Goal: Task Accomplishment & Management: Manage account settings

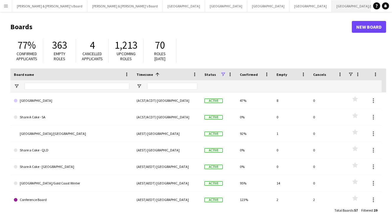
click at [332, 10] on button "[GEOGRAPHIC_DATA]/[GEOGRAPHIC_DATA] Close" at bounding box center [370, 6] width 76 height 12
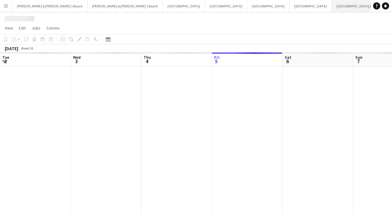
scroll to position [0, 141]
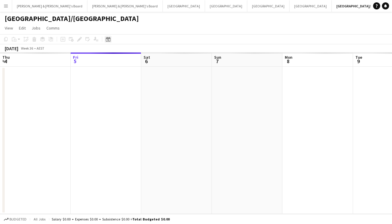
click at [111, 40] on div "Date picker [DATE] [DATE] [DATE] M [DATE] T [DATE] W [DATE] T [DATE] F [DATE] S…" at bounding box center [106, 39] width 13 height 7
click at [111, 40] on div "Date picker" at bounding box center [108, 39] width 7 height 7
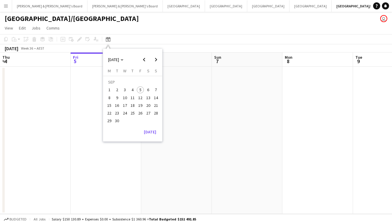
click at [155, 98] on span "14" at bounding box center [156, 97] width 7 height 7
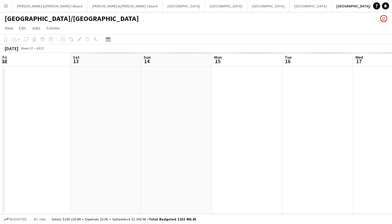
scroll to position [0, 203]
click at [114, 45] on div "[DATE] Week 37 • AEST" at bounding box center [196, 48] width 392 height 8
click at [111, 43] on app-toolbar "Copy Paste Paste Command V Paste with crew Command Shift V Paste linked Job [GE…" at bounding box center [196, 39] width 392 height 10
click at [108, 39] on icon at bounding box center [108, 39] width 4 height 5
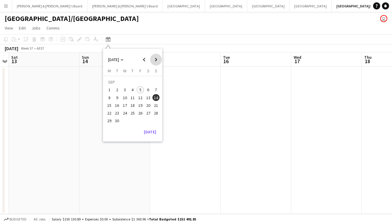
click at [159, 57] on span "Next month" at bounding box center [156, 60] width 12 height 12
click at [118, 105] on span "14" at bounding box center [117, 105] width 7 height 7
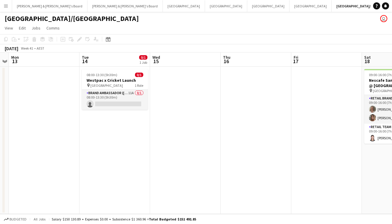
click at [118, 105] on app-card-role "Brand Ambassador (Mon - Fri) 11A 0/1 08:00-13:30 (5h30m) single-neutral-actions" at bounding box center [115, 100] width 66 height 20
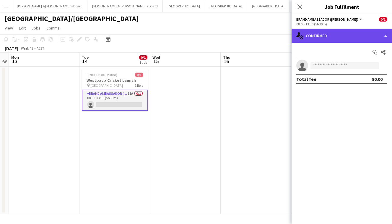
click at [331, 35] on div "single-neutral-actions-check-2 Confirmed" at bounding box center [342, 36] width 100 height 14
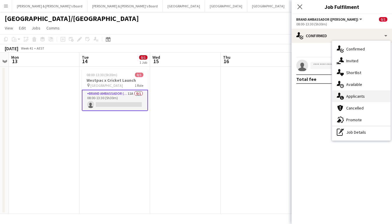
click at [358, 97] on span "Applicants" at bounding box center [355, 96] width 19 height 5
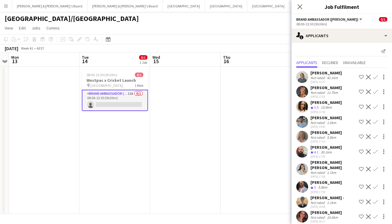
scroll to position [0, 0]
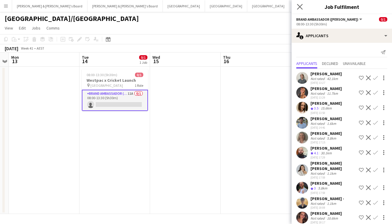
click at [299, 10] on app-icon "Close pop-in" at bounding box center [300, 7] width 9 height 9
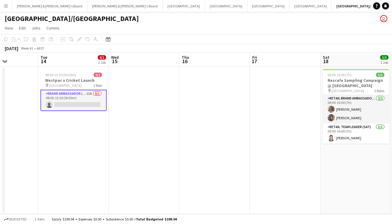
scroll to position [0, 172]
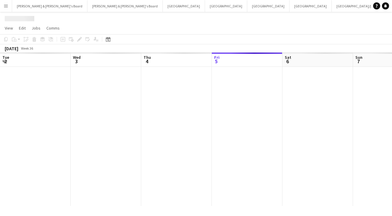
scroll to position [0, 141]
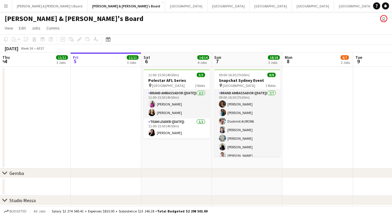
click at [6, 5] on app-icon "Menu" at bounding box center [6, 6] width 5 height 5
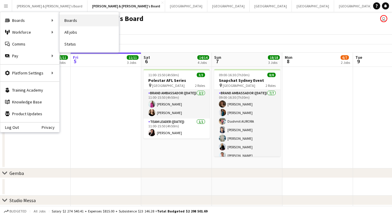
click at [68, 23] on link "Boards" at bounding box center [89, 20] width 59 height 12
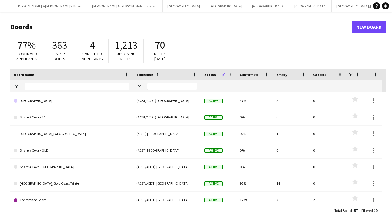
click at [9, 5] on button "Menu" at bounding box center [6, 6] width 12 height 12
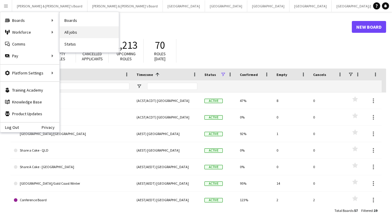
click at [69, 33] on link "All jobs" at bounding box center [89, 32] width 59 height 12
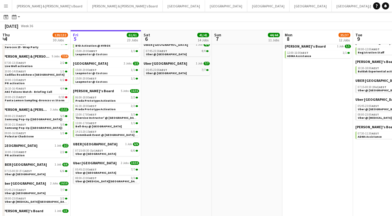
scroll to position [176, 0]
click at [110, 126] on link "13:00-17:00 AEST 1/1 Bell-Boy @ Ormond House" at bounding box center [106, 124] width 63 height 7
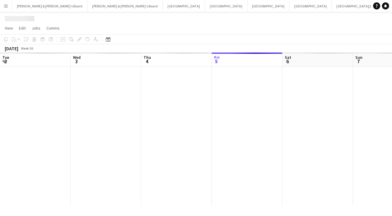
scroll to position [0, 141]
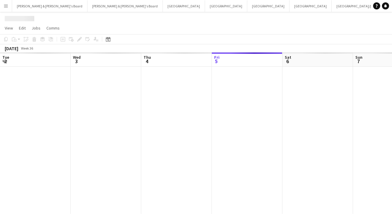
scroll to position [0, 141]
